Goal: Task Accomplishment & Management: Complete application form

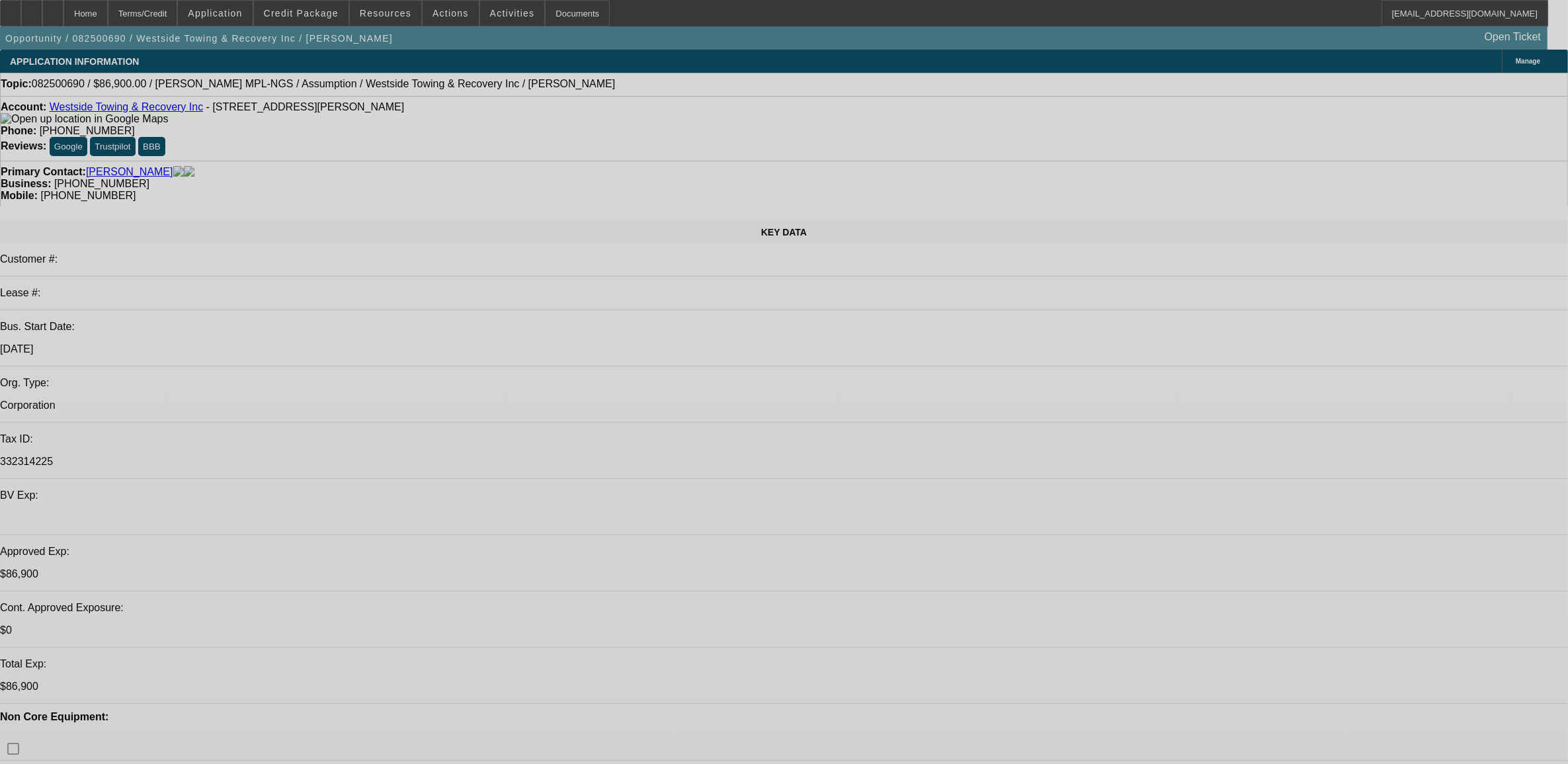
select select "0"
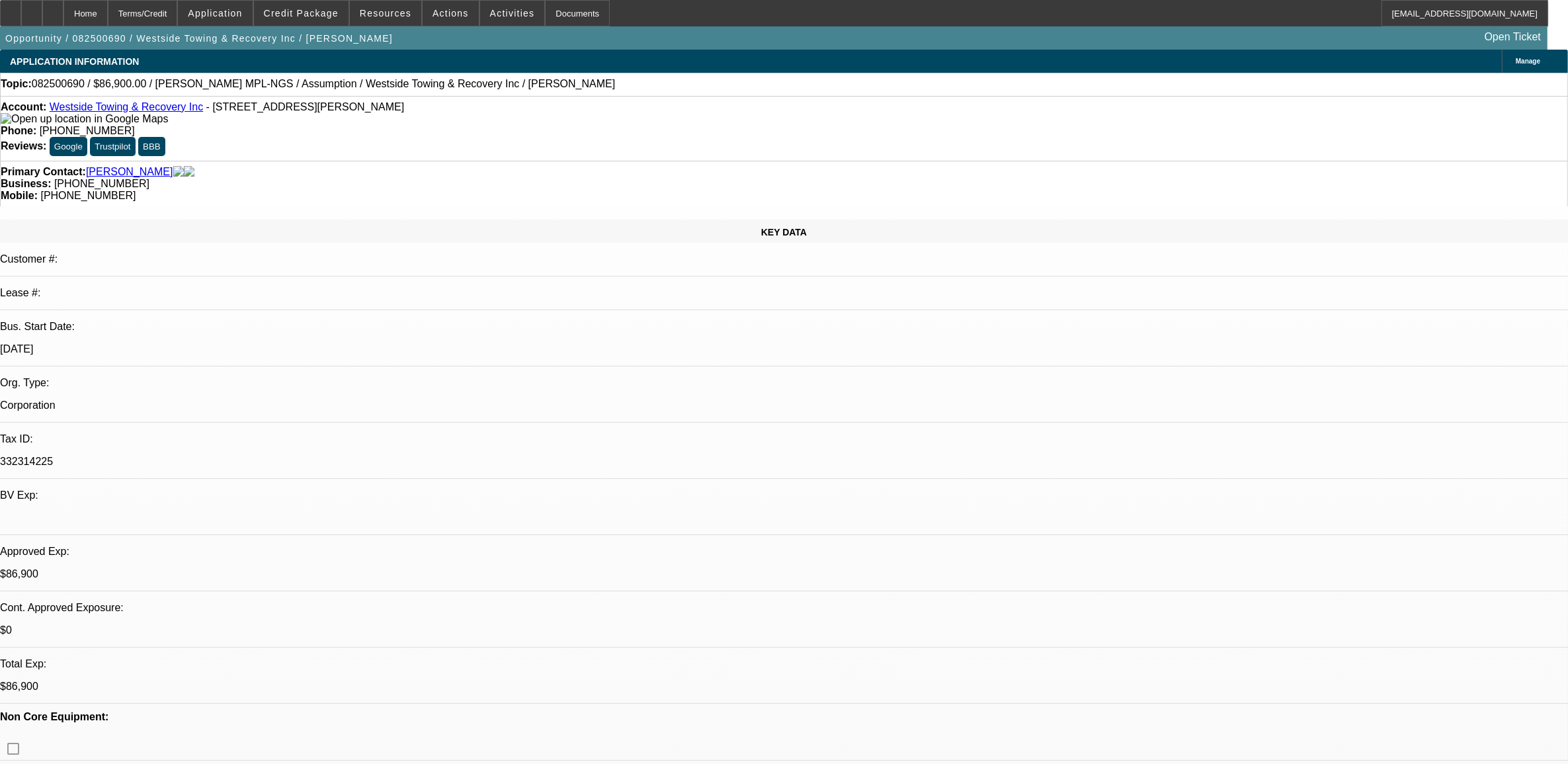
select select "0"
select select "0.1"
select select "0"
select select "3"
select select "0"
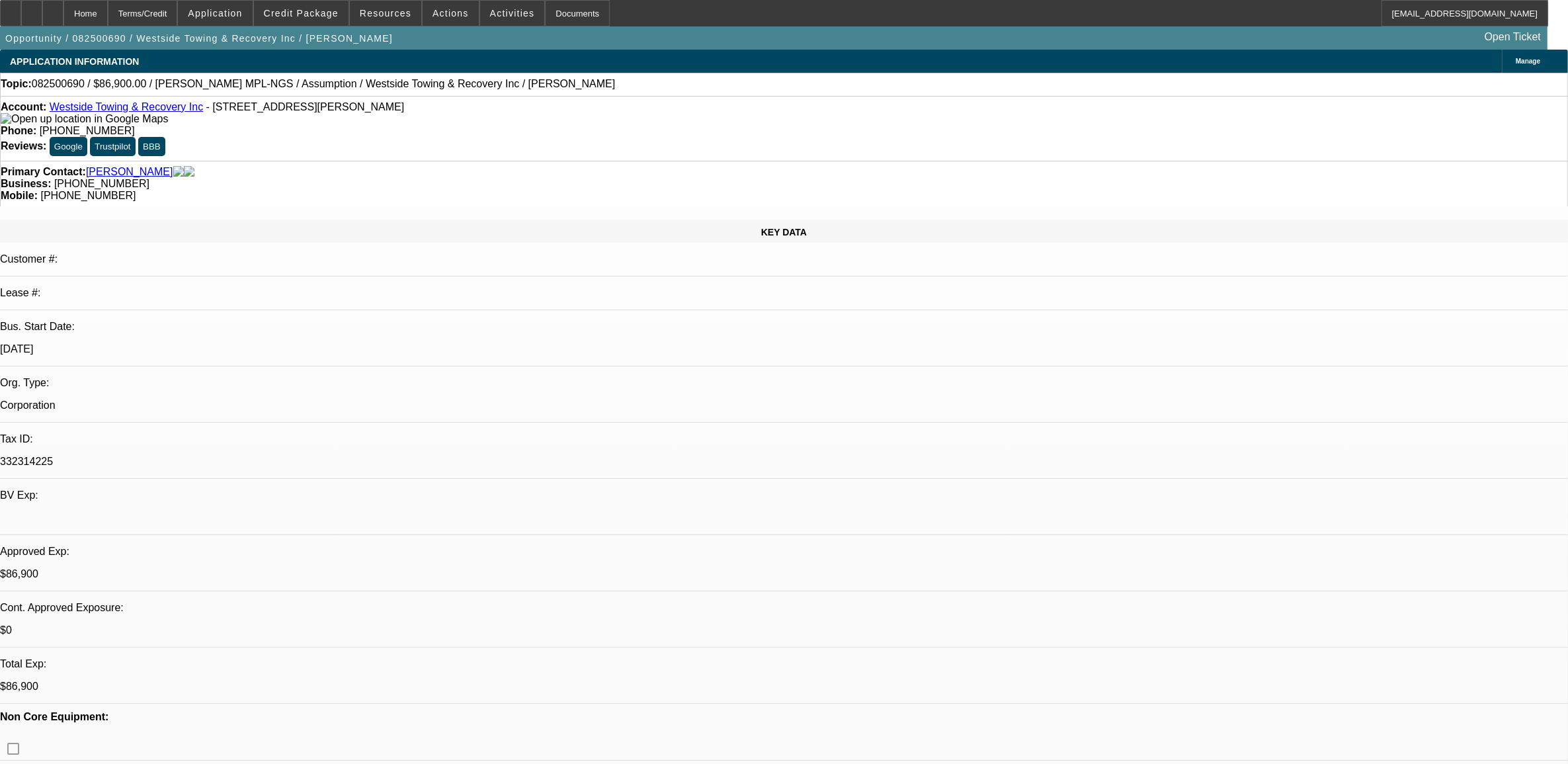
select select "0"
select select "2"
select select "0.1"
select select "1"
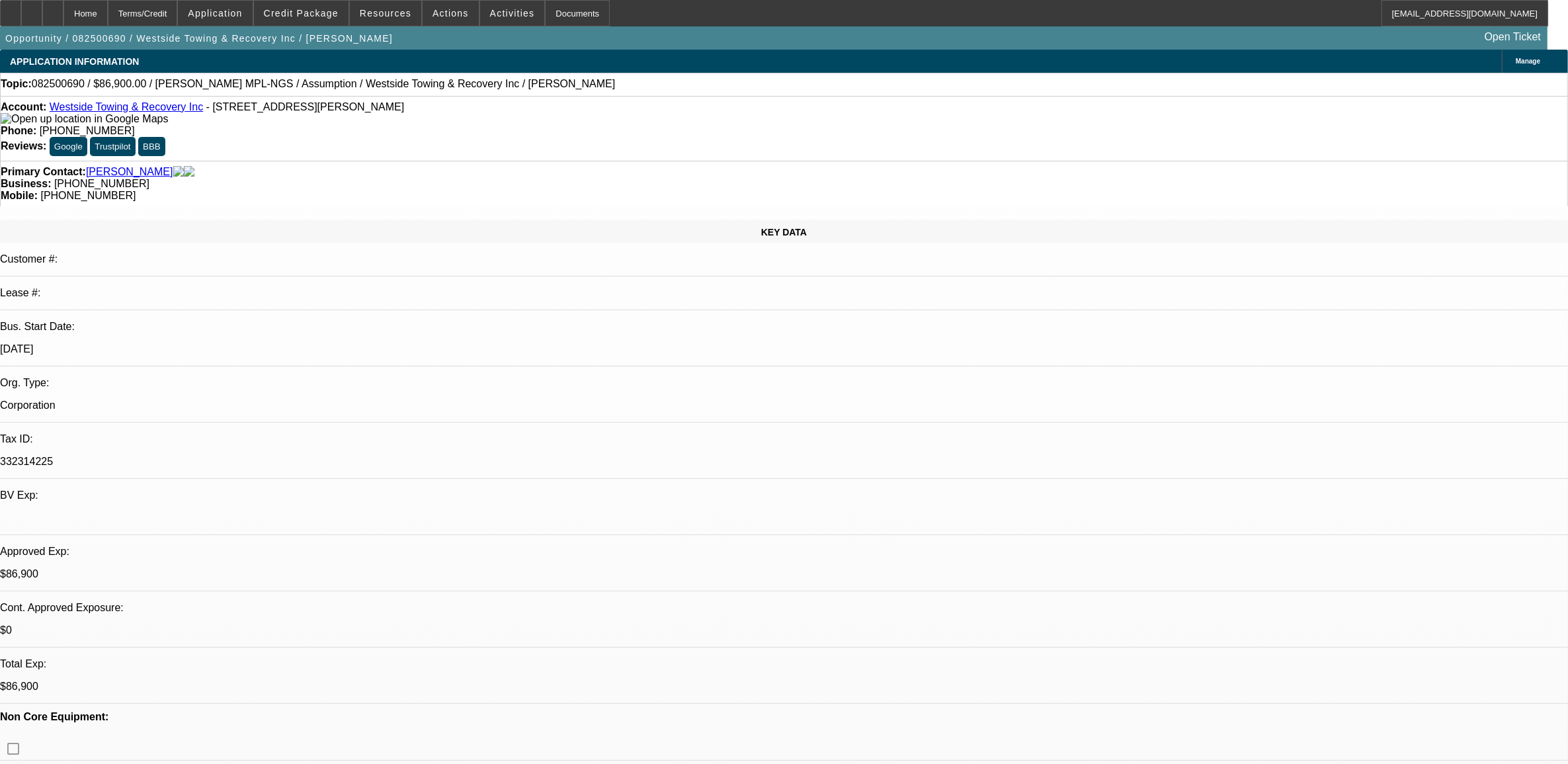
select select "4"
select select "1"
select select "2"
select select "4"
select select "1"
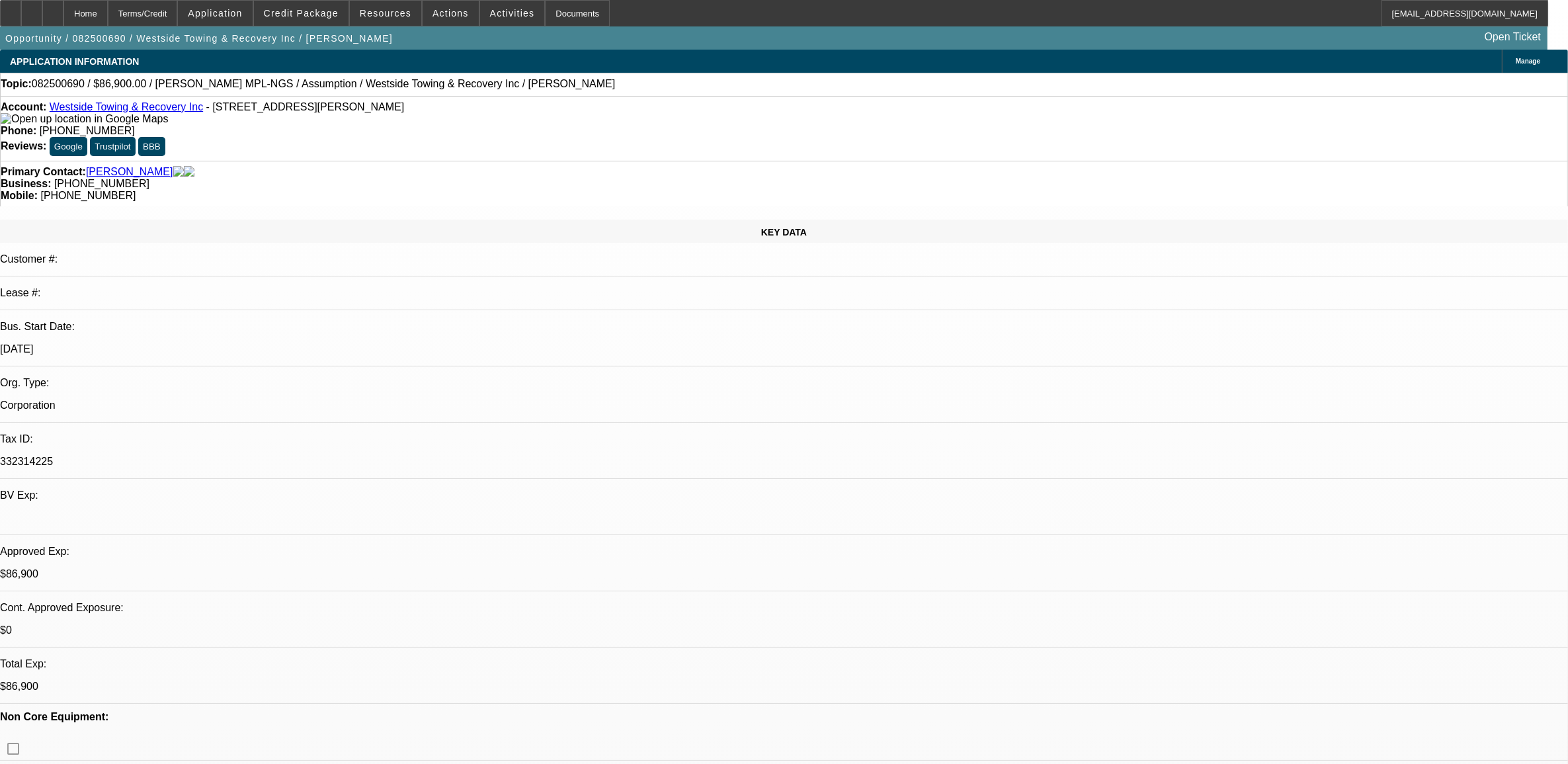
select select "2"
select select "4"
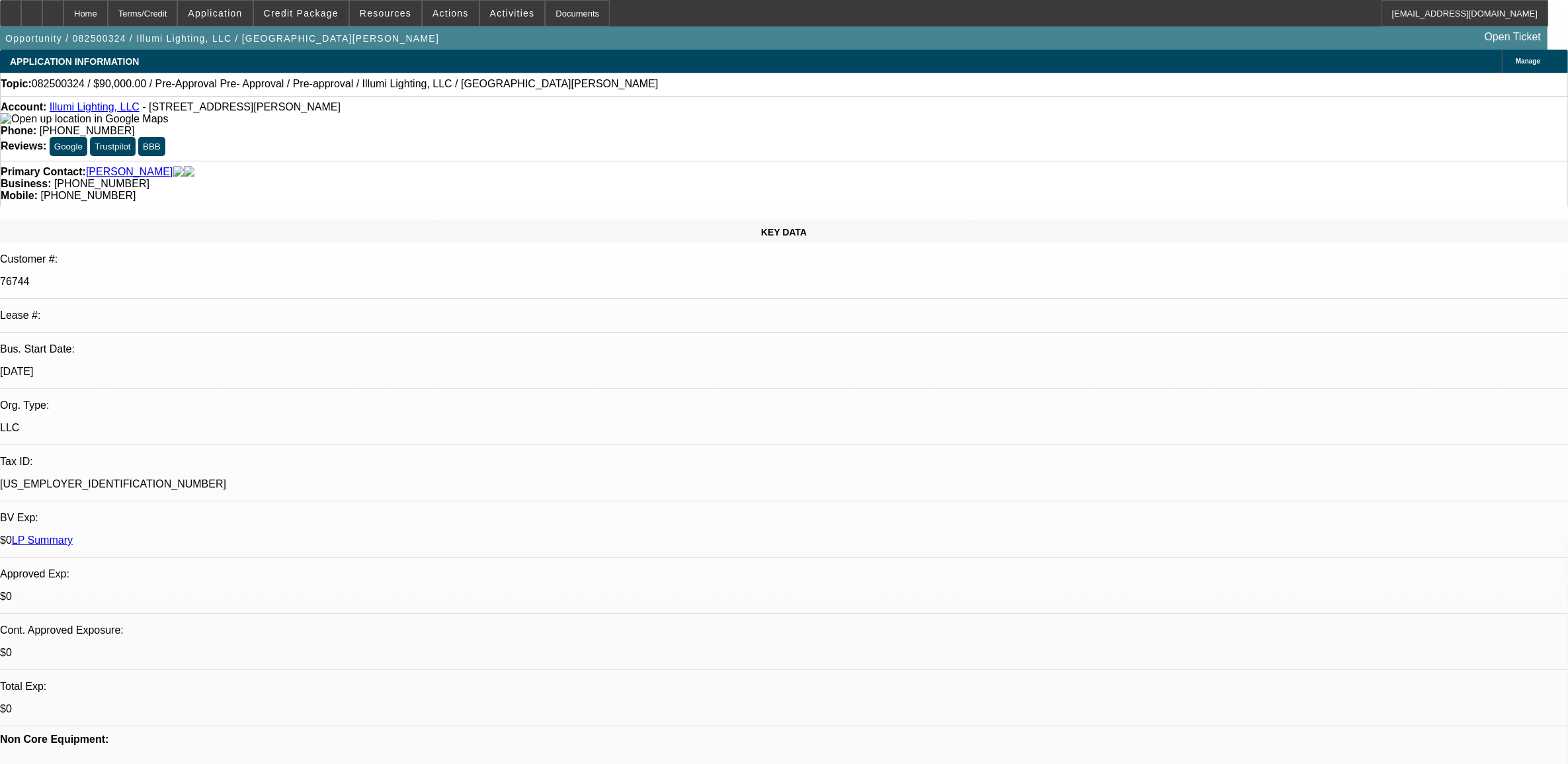
select select "0"
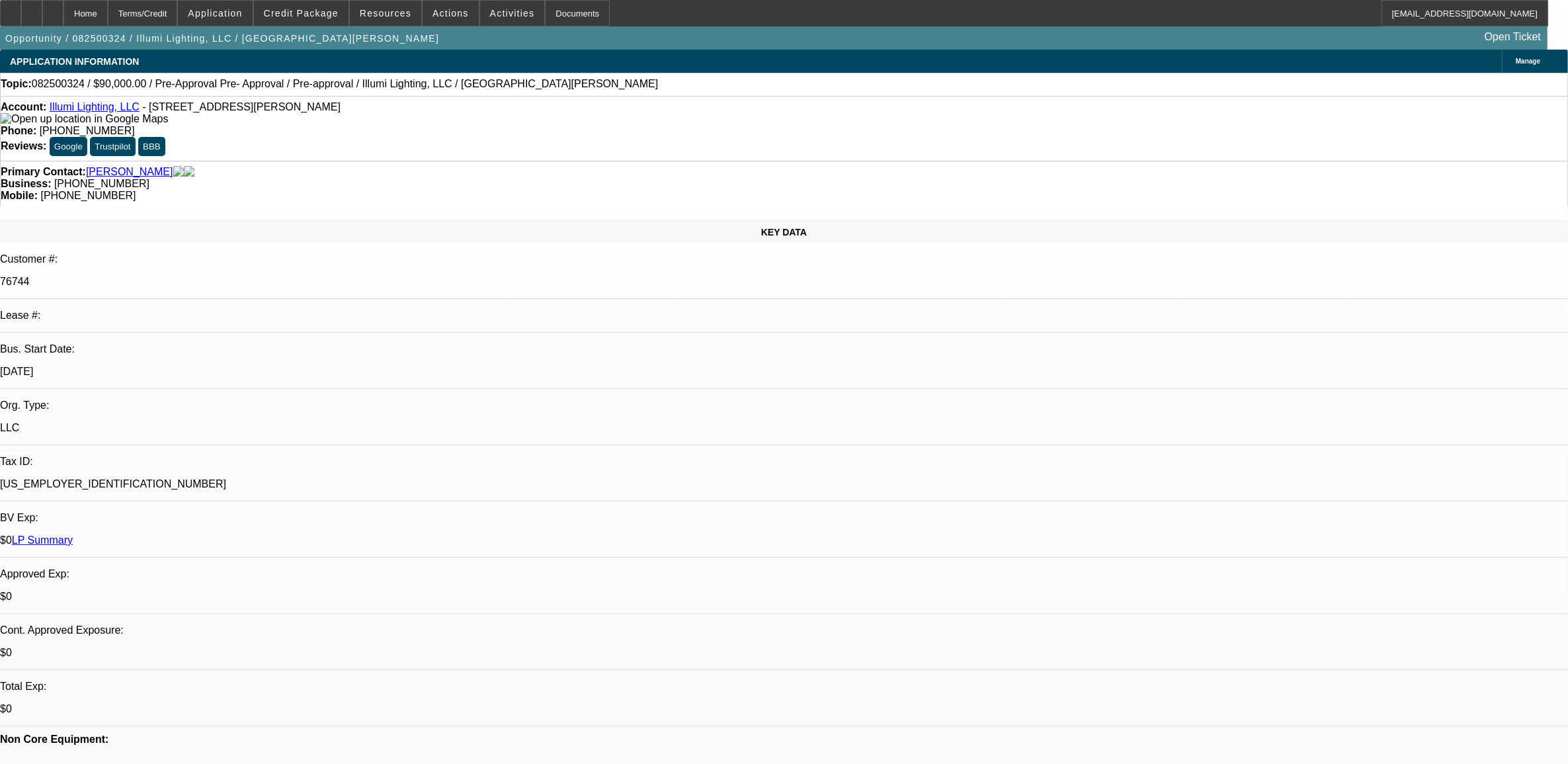
select select "0"
select select "1"
select select "3"
select select "6"
select select "1"
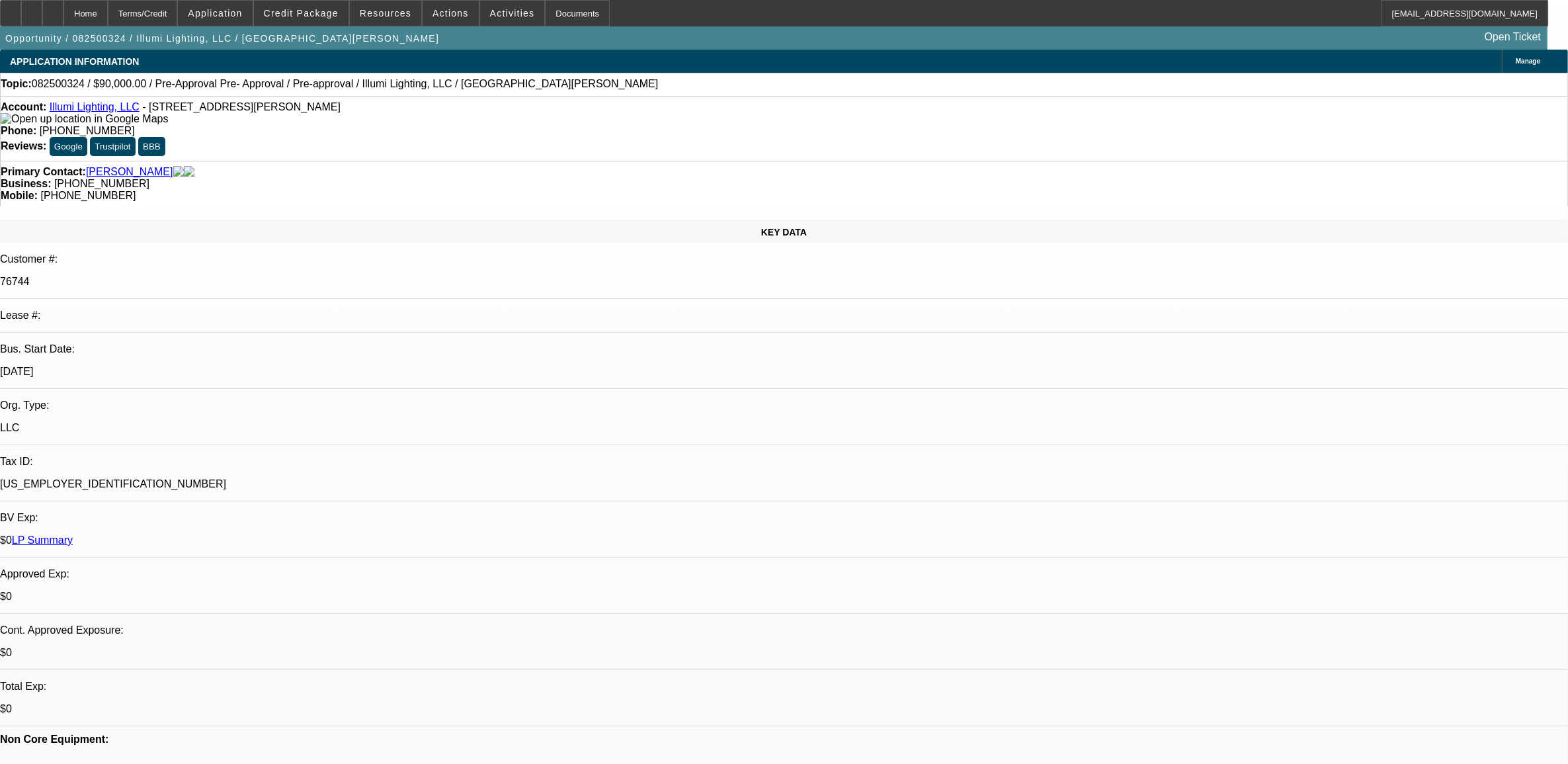
select select "3"
select select "6"
drag, startPoint x: 1271, startPoint y: 250, endPoint x: 1270, endPoint y: 258, distance: 8.1
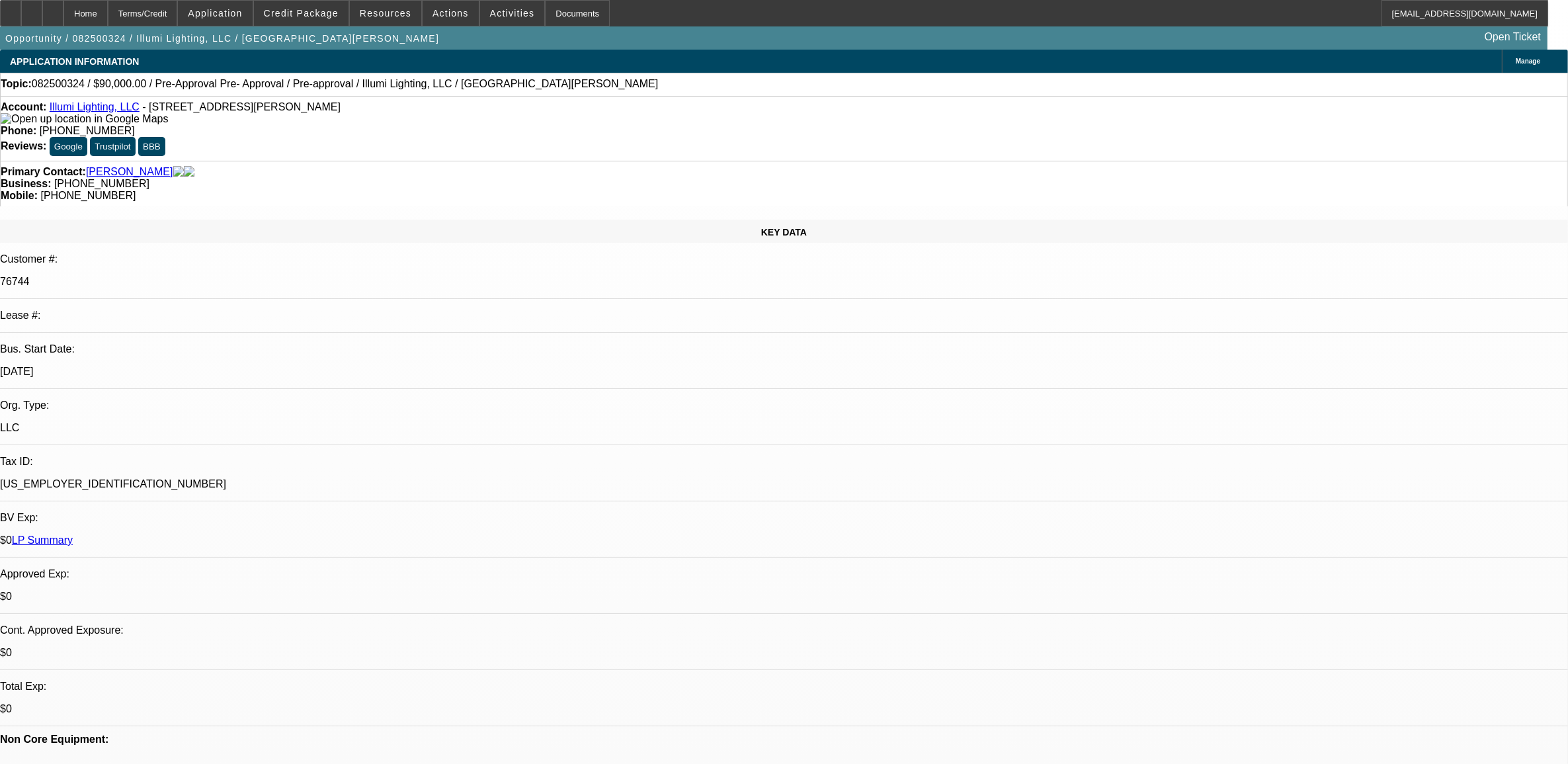
drag, startPoint x: 1273, startPoint y: 162, endPoint x: 1277, endPoint y: 189, distance: 27.3
drag, startPoint x: 1281, startPoint y: 197, endPoint x: 1286, endPoint y: 223, distance: 26.5
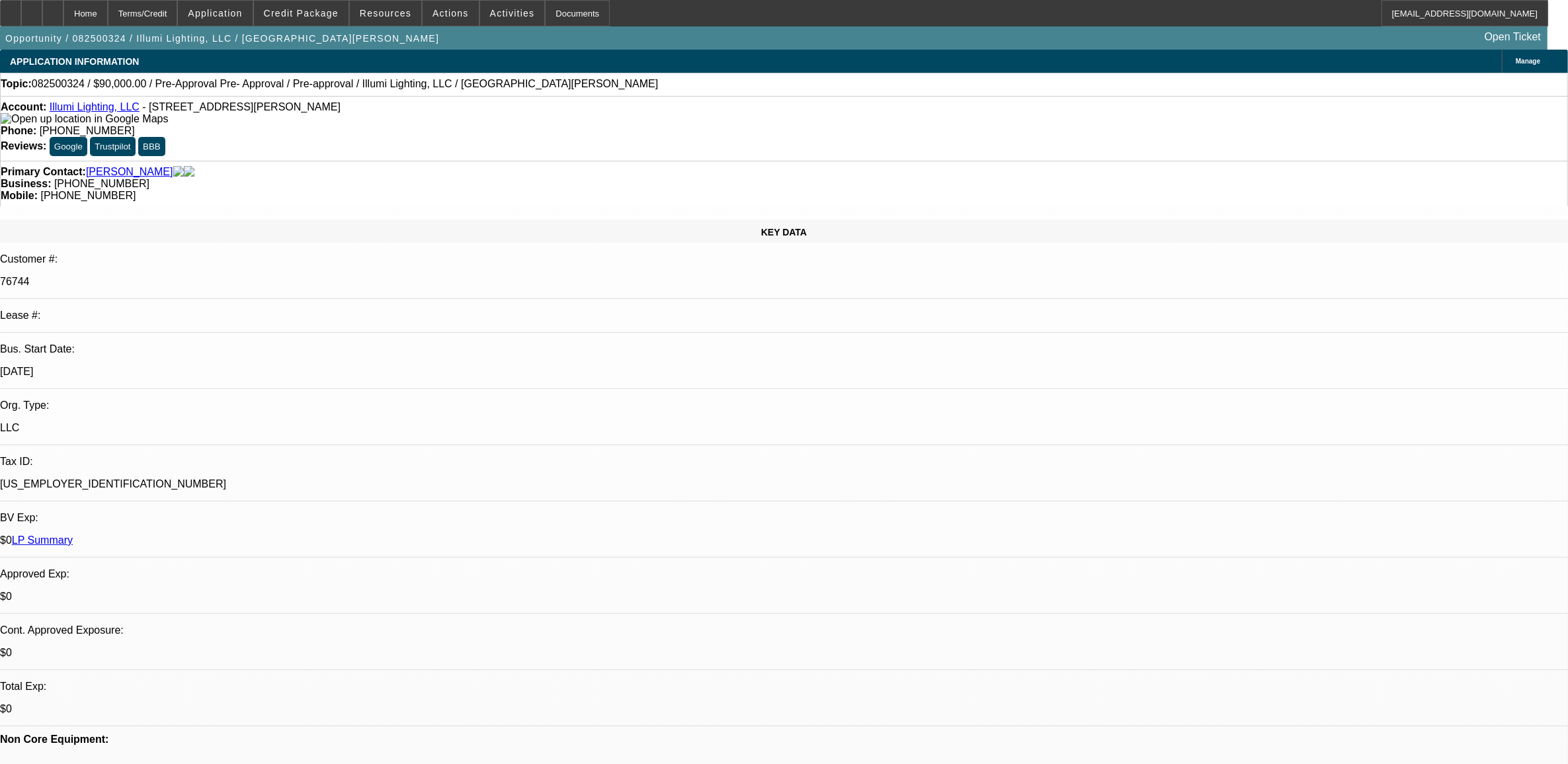
drag, startPoint x: 1234, startPoint y: 241, endPoint x: 1198, endPoint y: 173, distance: 76.9
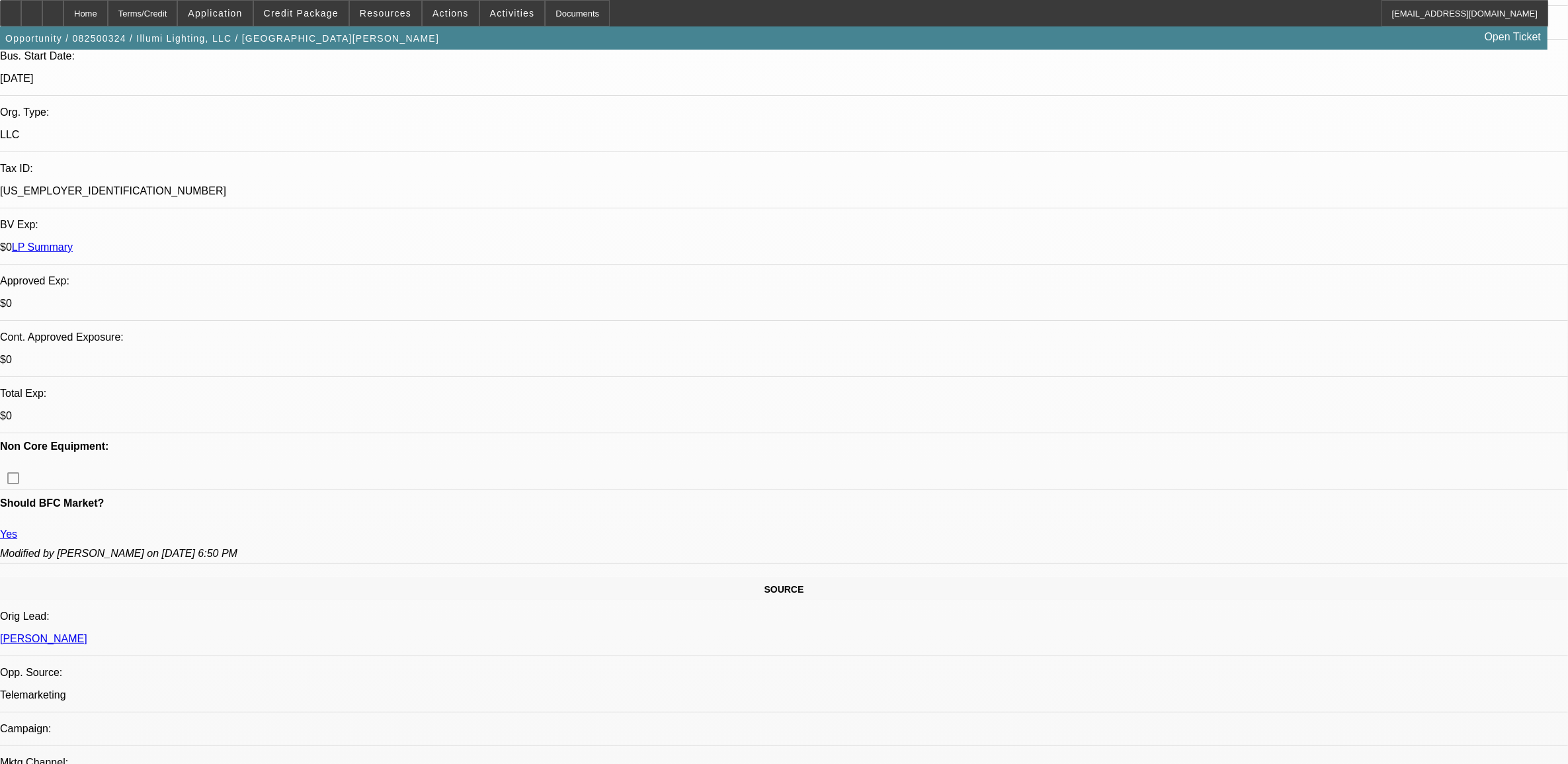
scroll to position [330, 0]
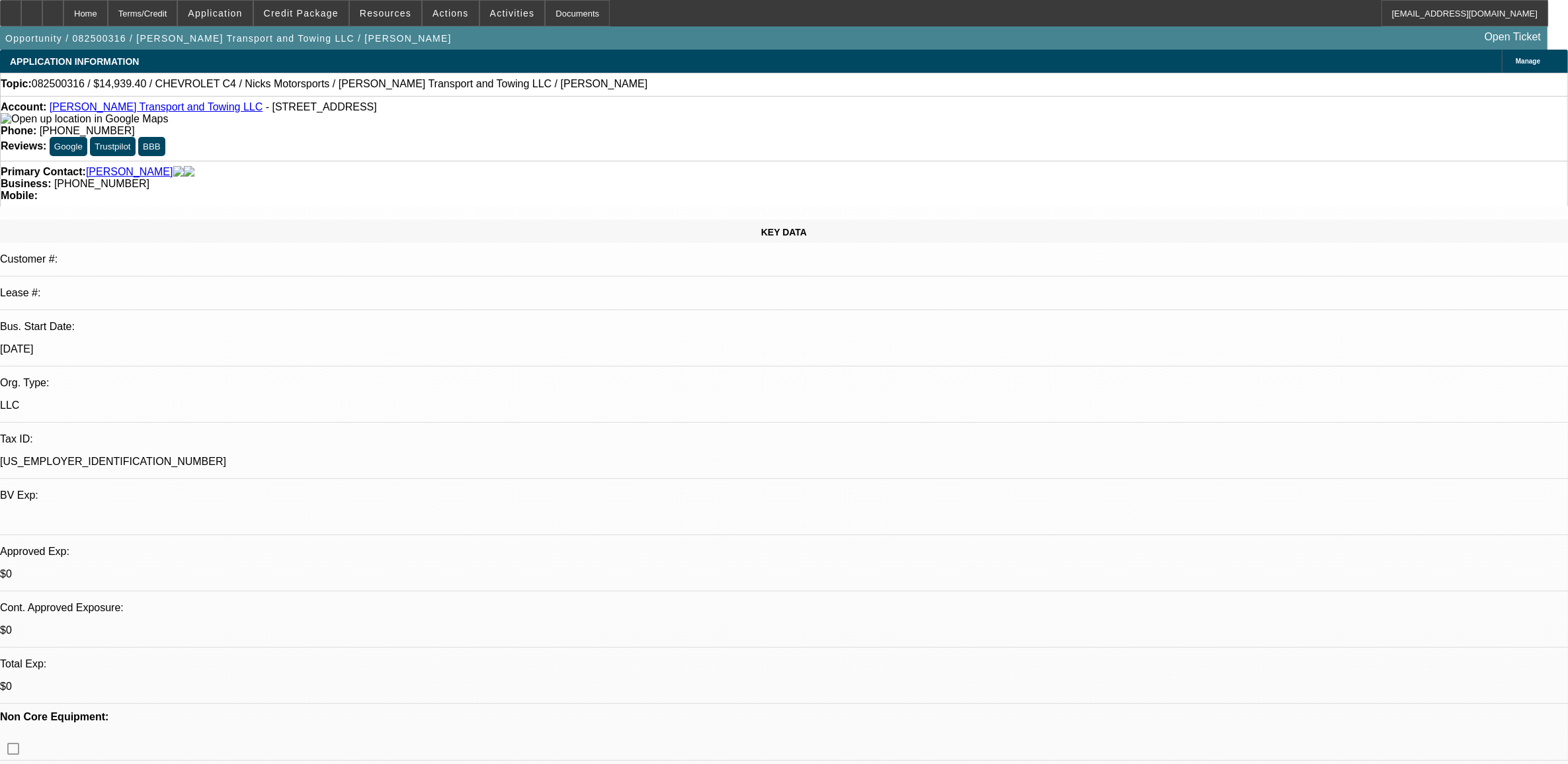
select select "0"
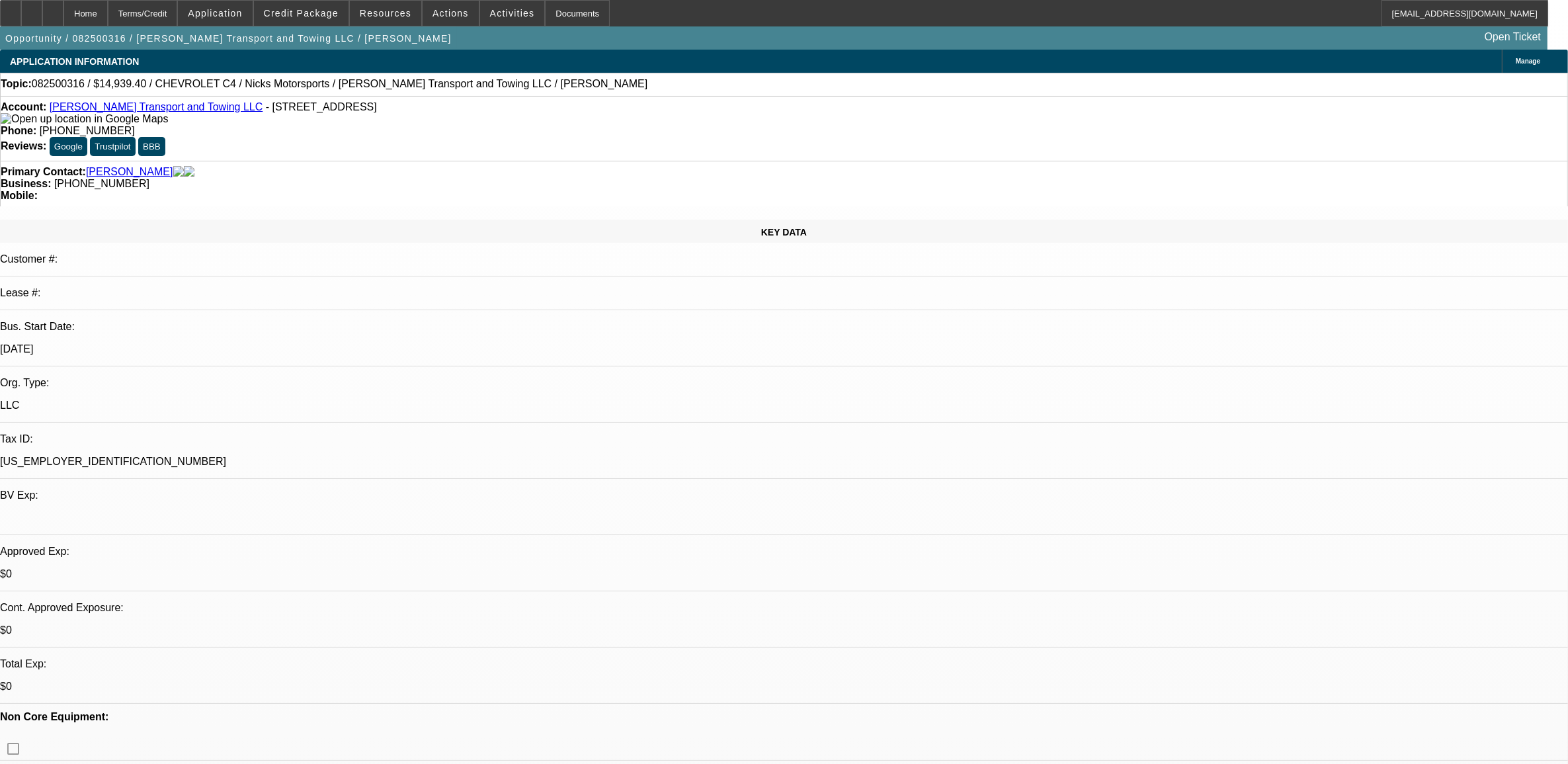
select select "0"
select select "0.15"
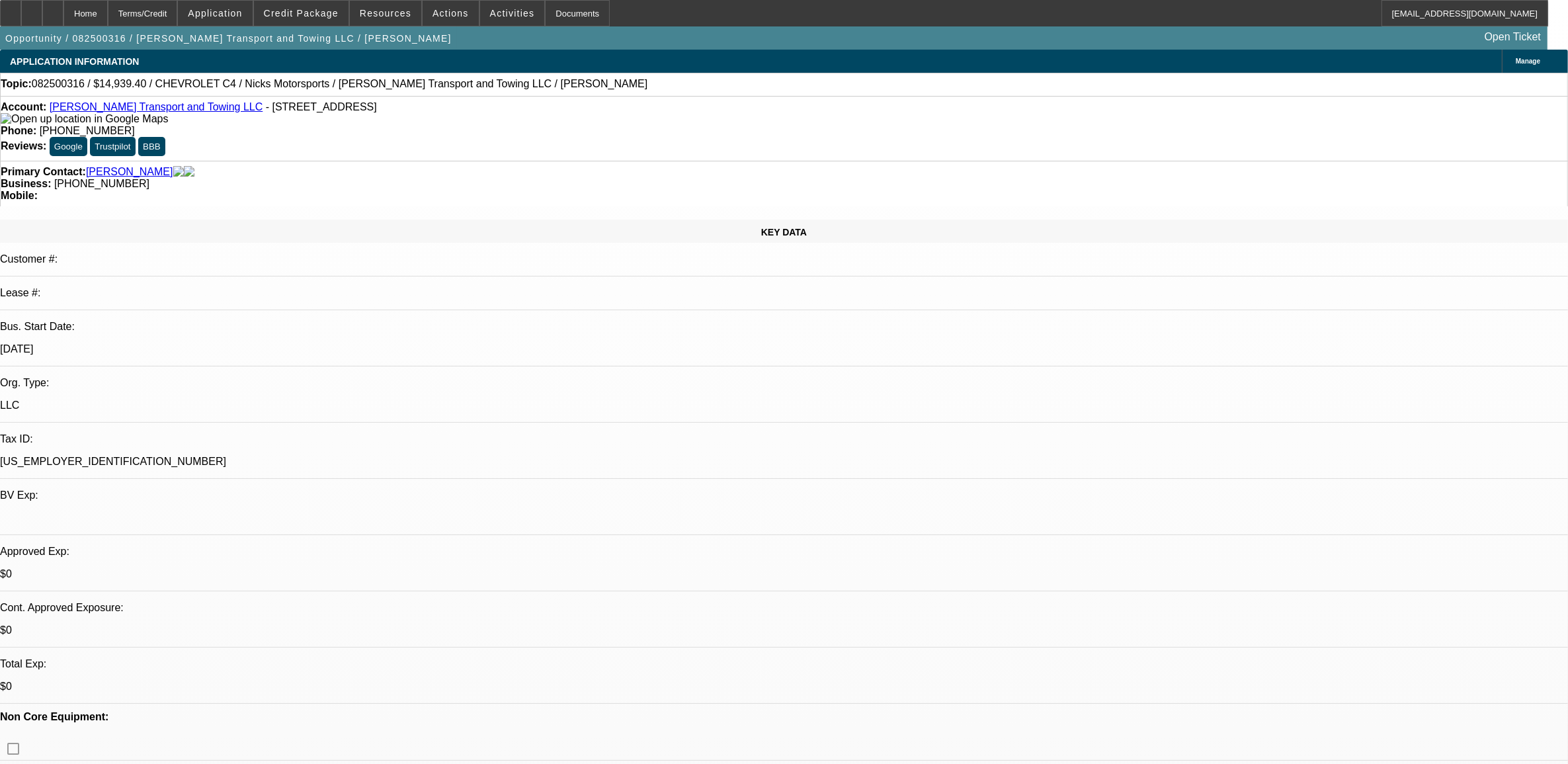
select select "2"
select select "0.1"
select select "1"
select select "2"
select select "21"
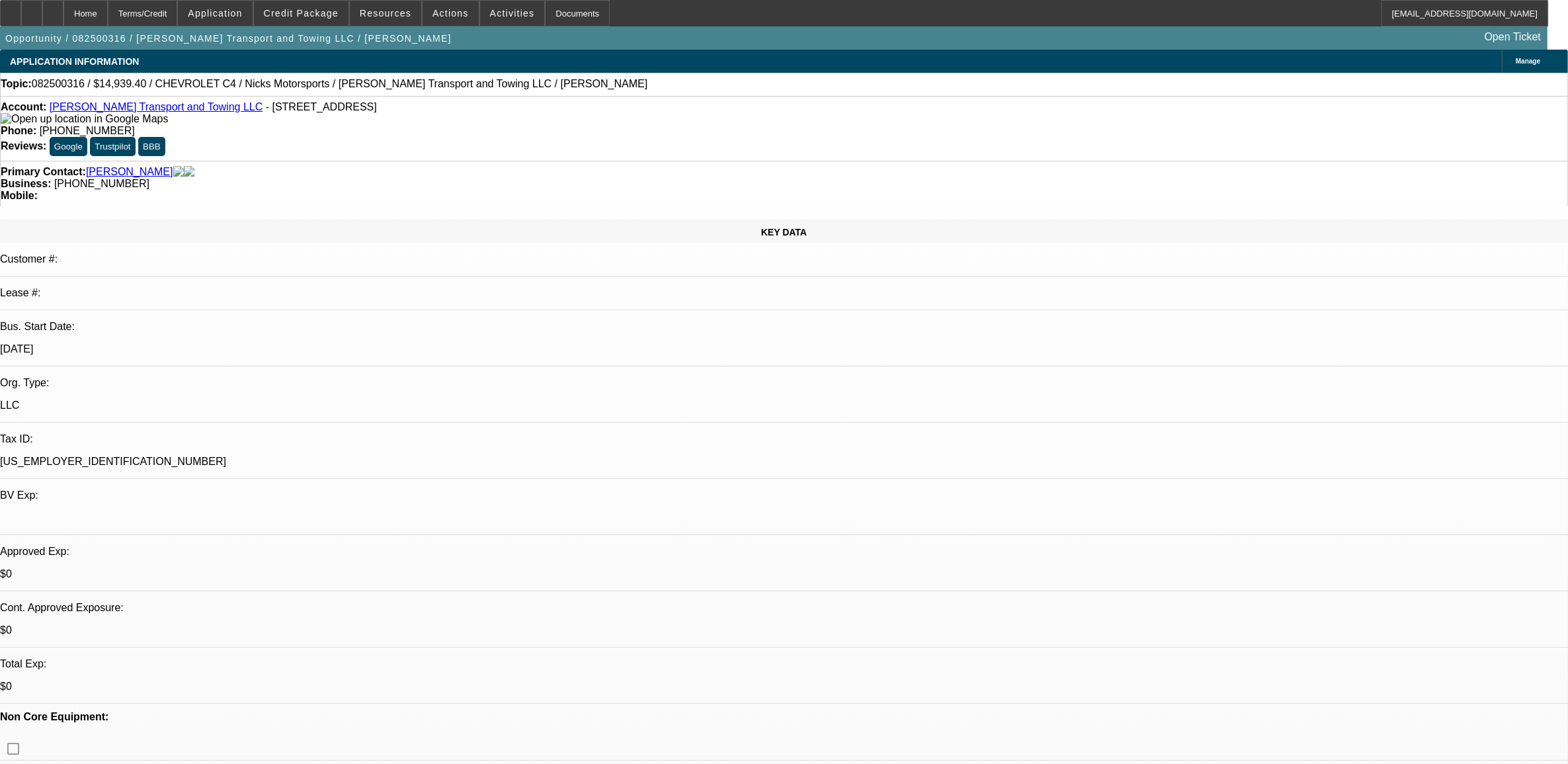
select select "1"
select select "2"
select select "21"
select select "1"
select select "2"
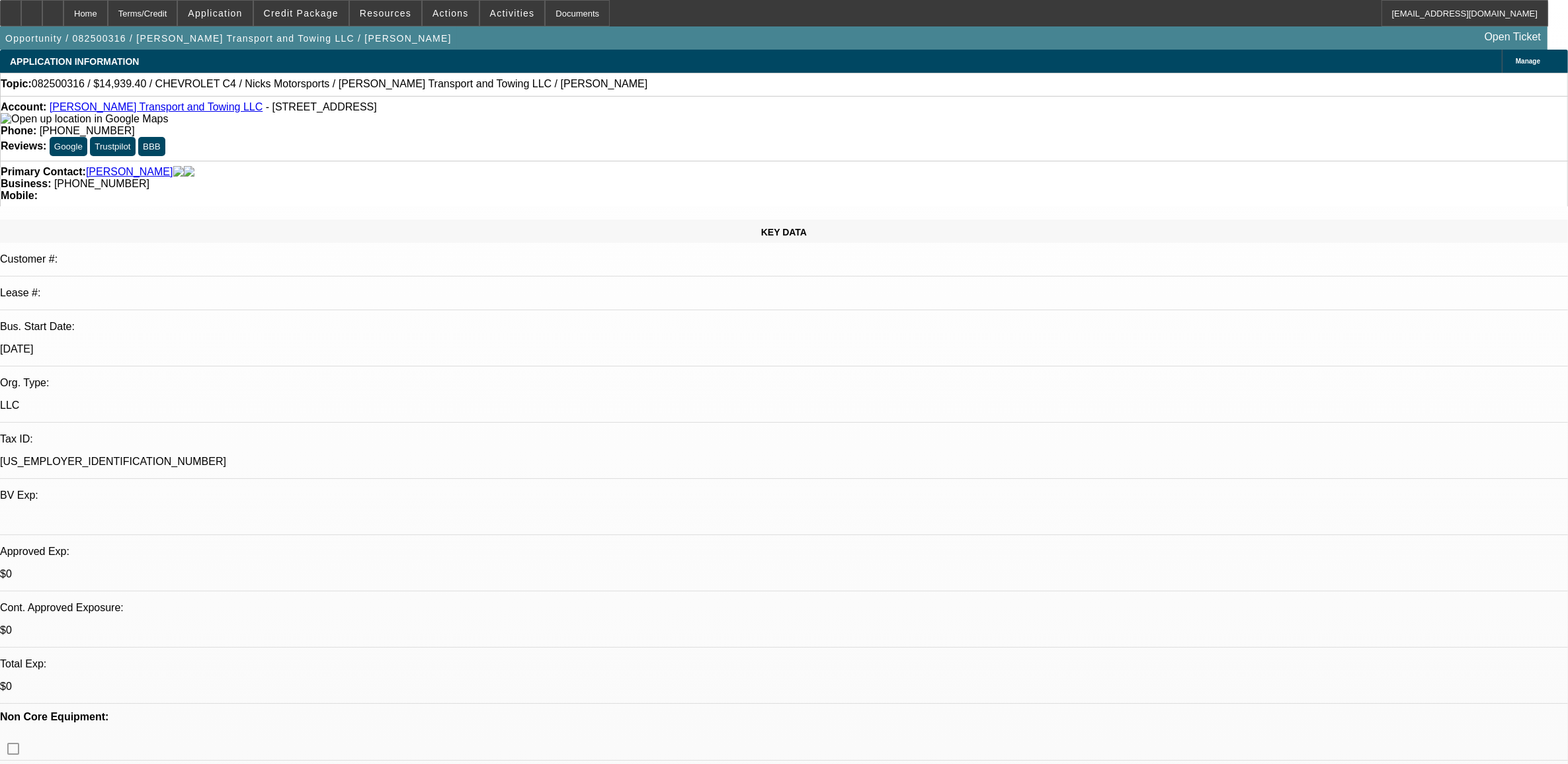
select select "21"
select select "1"
select select "2"
select select "4"
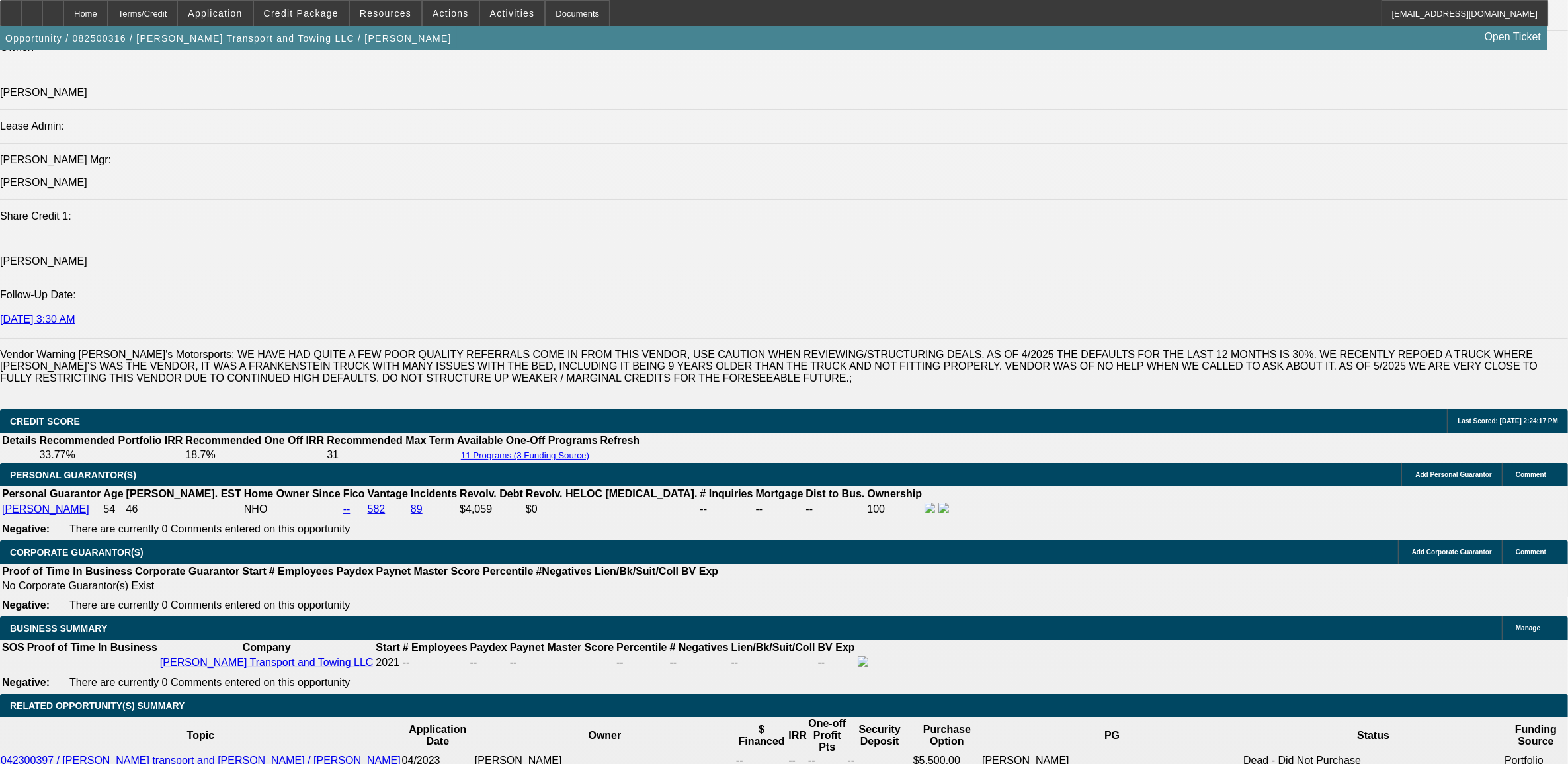
scroll to position [1735, 0]
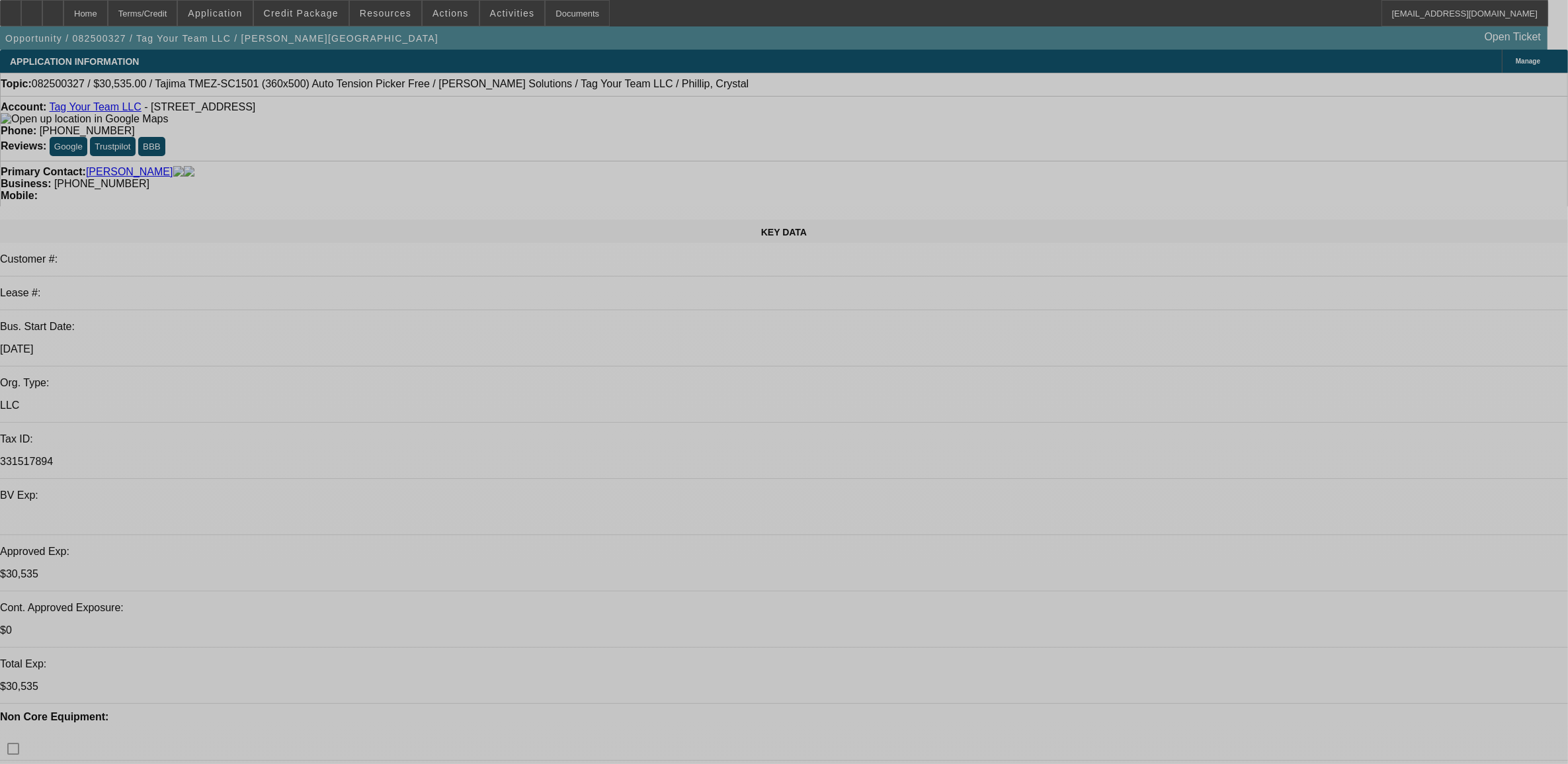
select select "0"
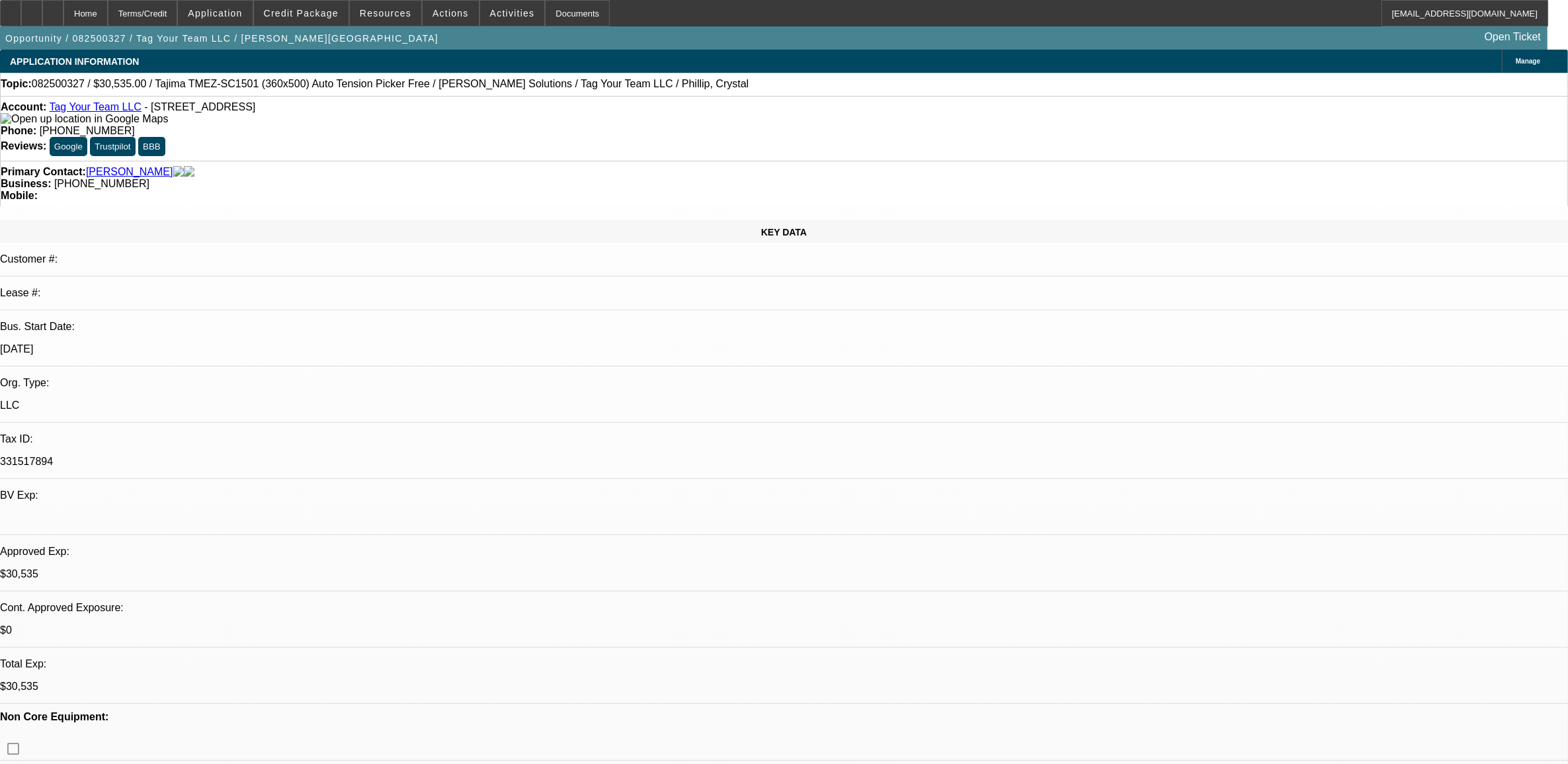
select select "2"
select select "0.1"
select select "0"
select select "2"
select select "0"
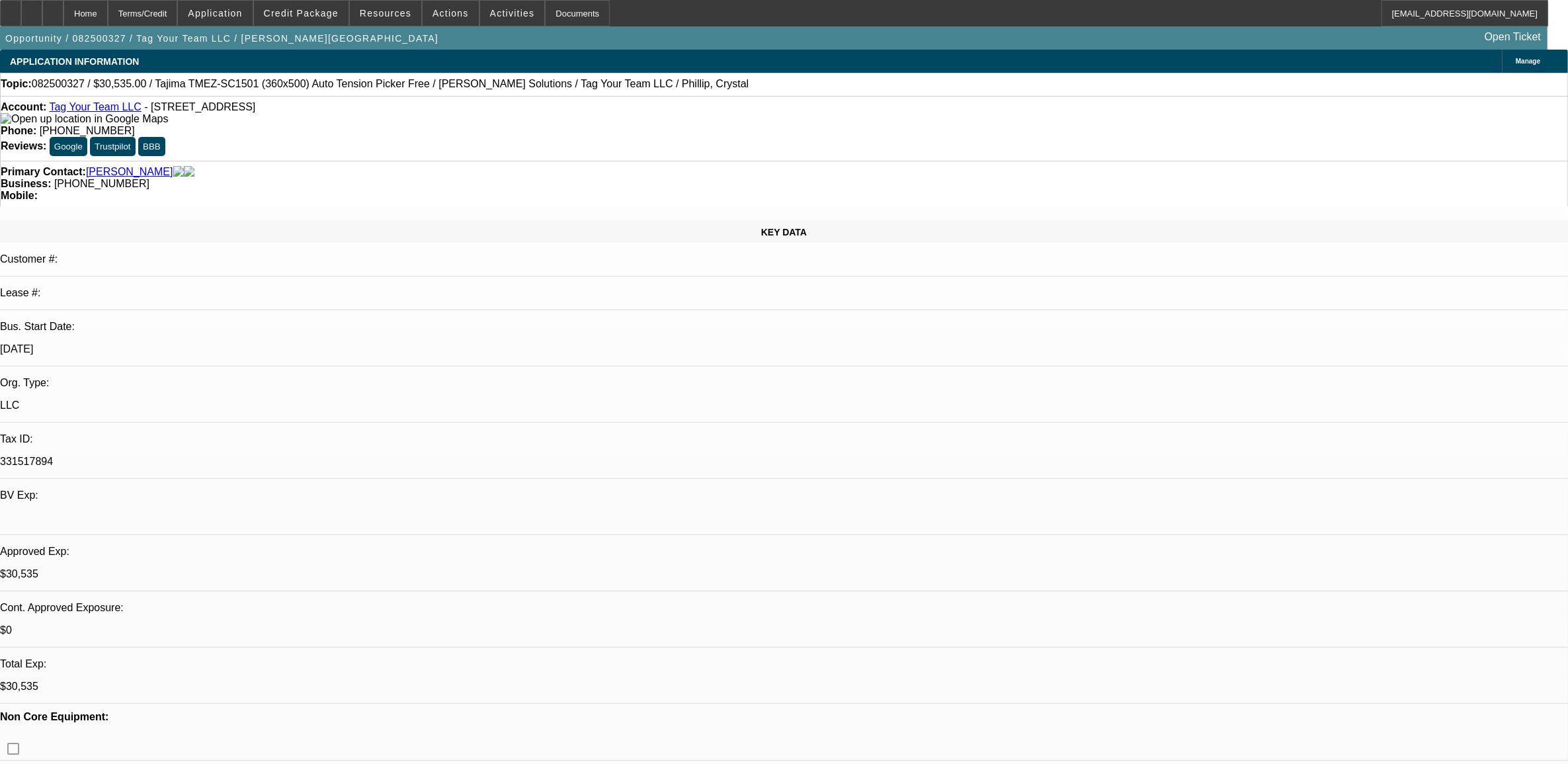
select select "0"
select select "2"
select select "0.1"
select select "0"
select select "2"
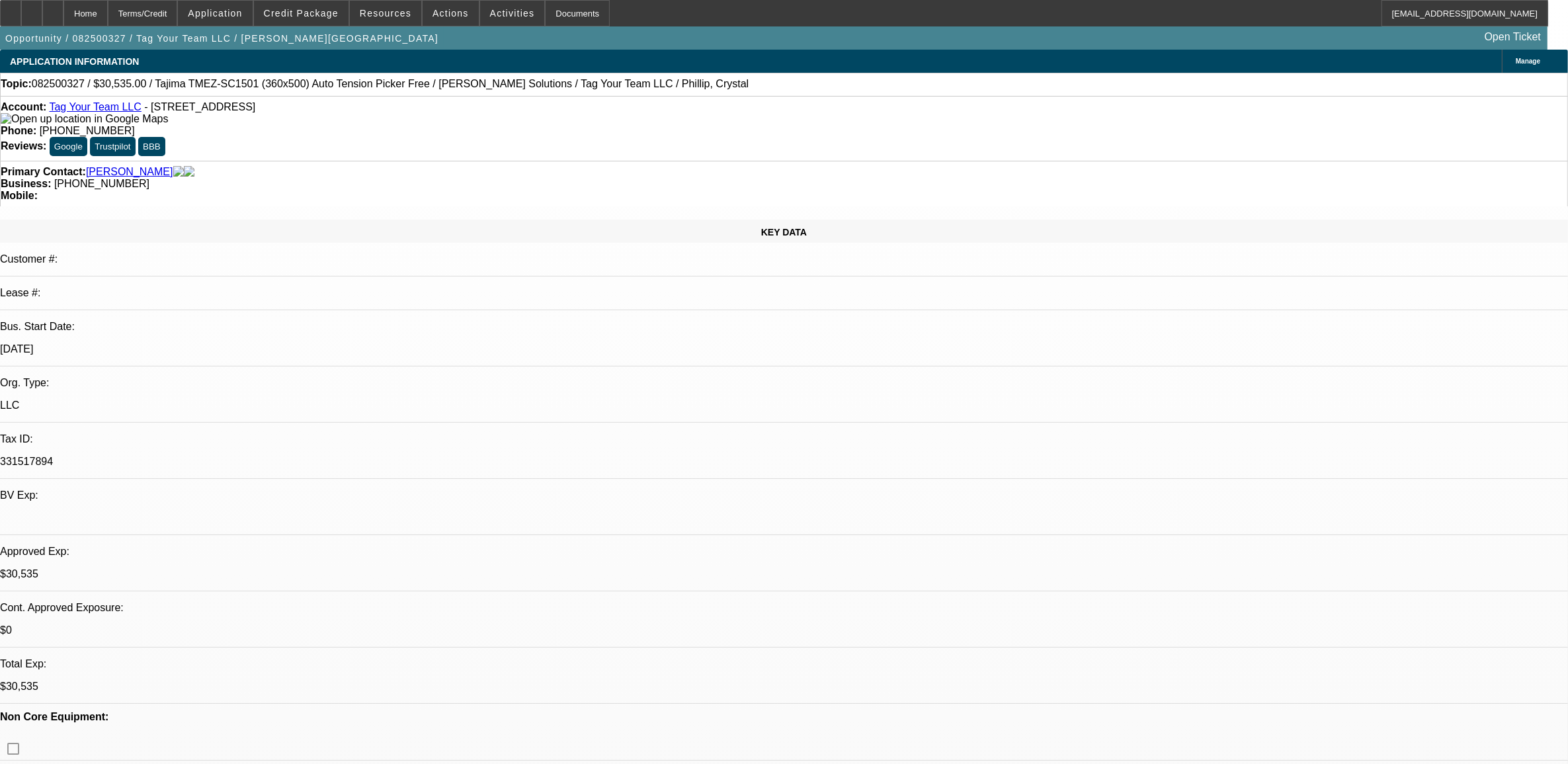
select select "0"
select select "1"
select select "2"
select select "4"
select select "1"
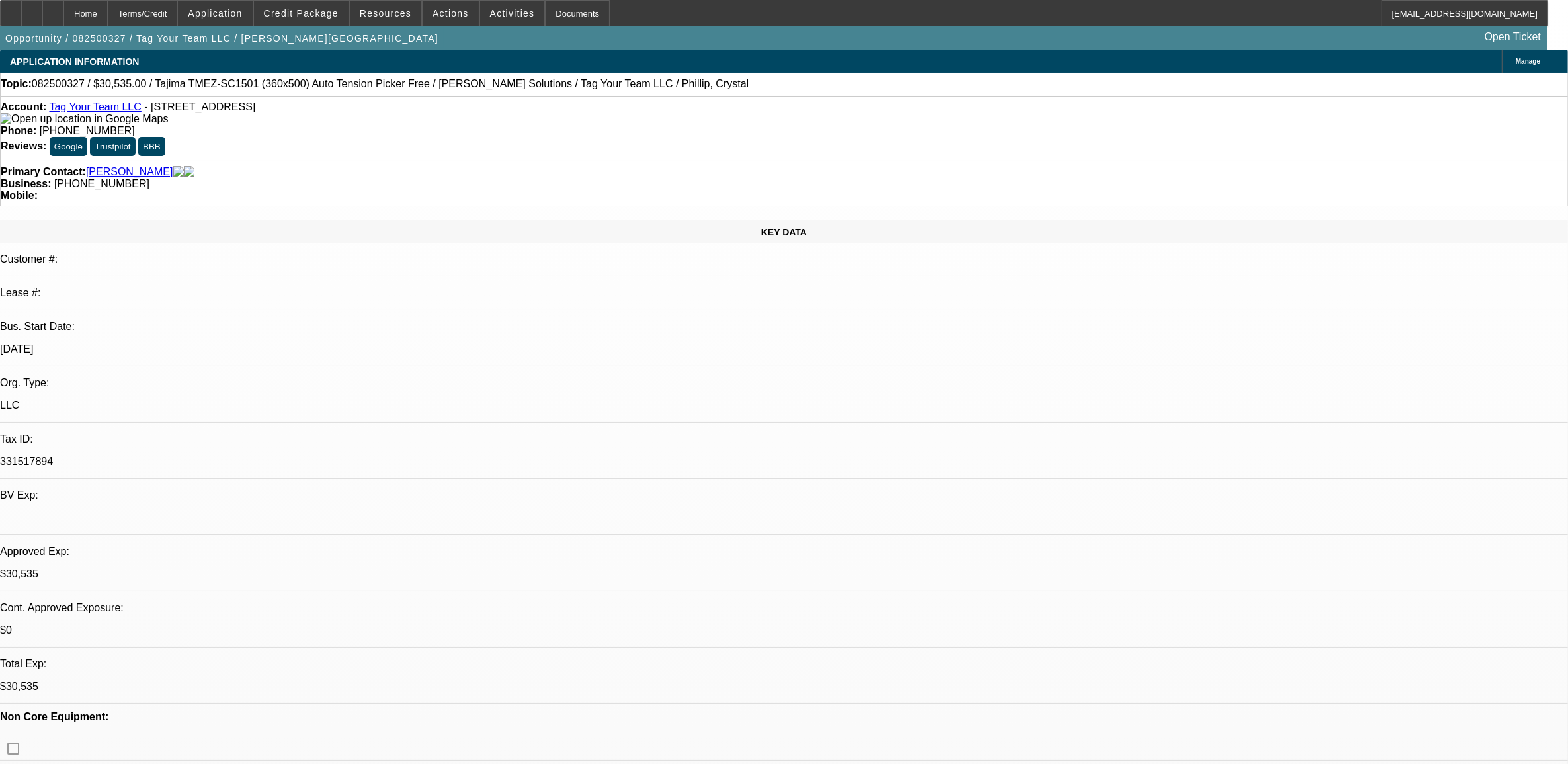
select select "2"
select select "6"
select select "1"
select select "2"
select select "4"
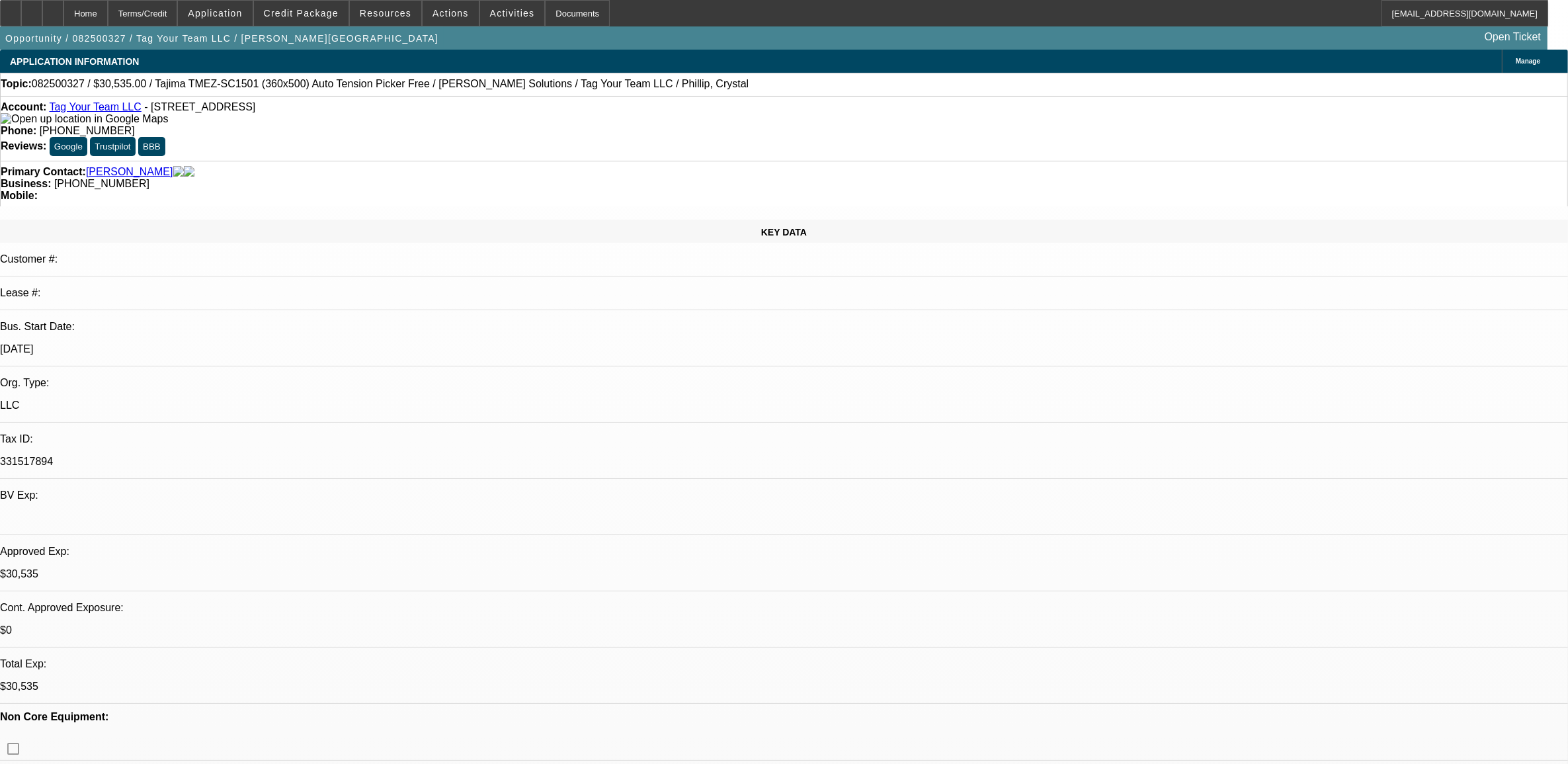
select select "1"
select select "2"
select select "6"
